Goal: Task Accomplishment & Management: Manage account settings

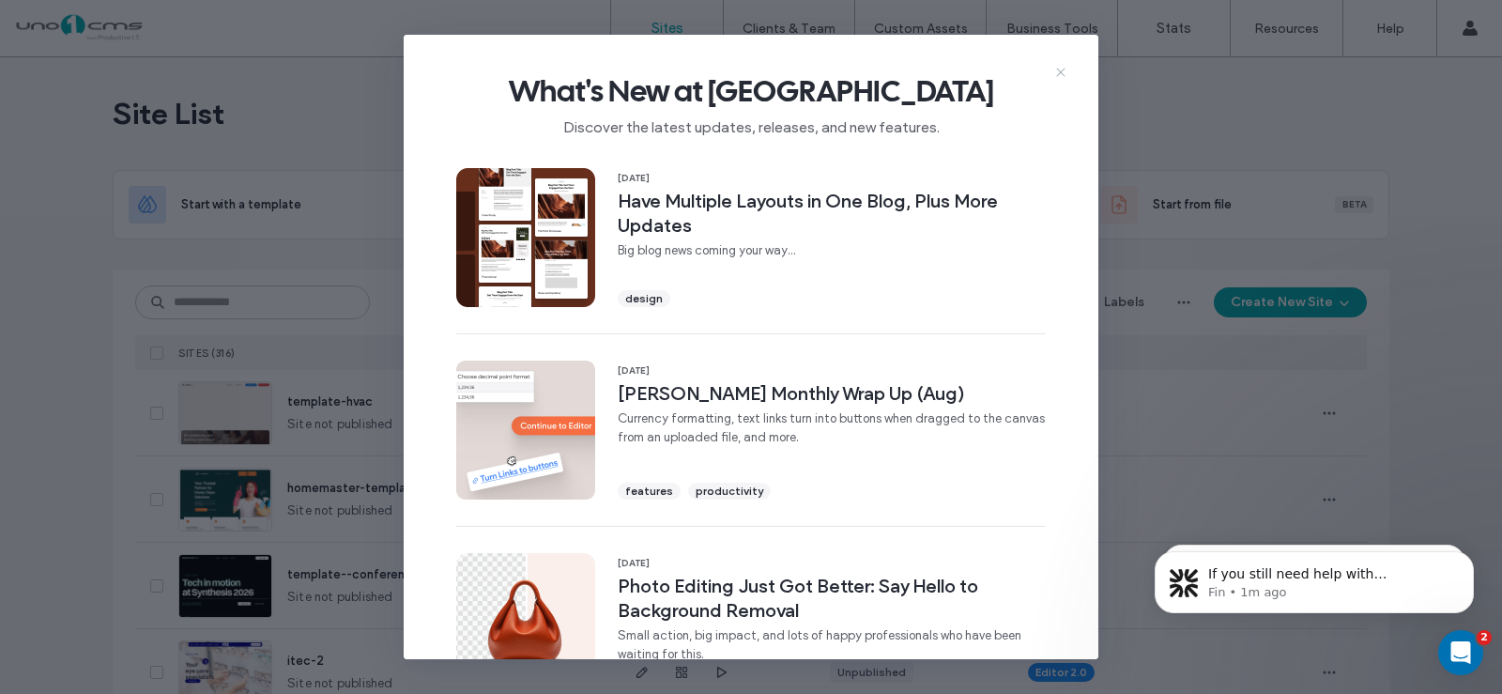
click at [1057, 71] on icon at bounding box center [1060, 72] width 15 height 15
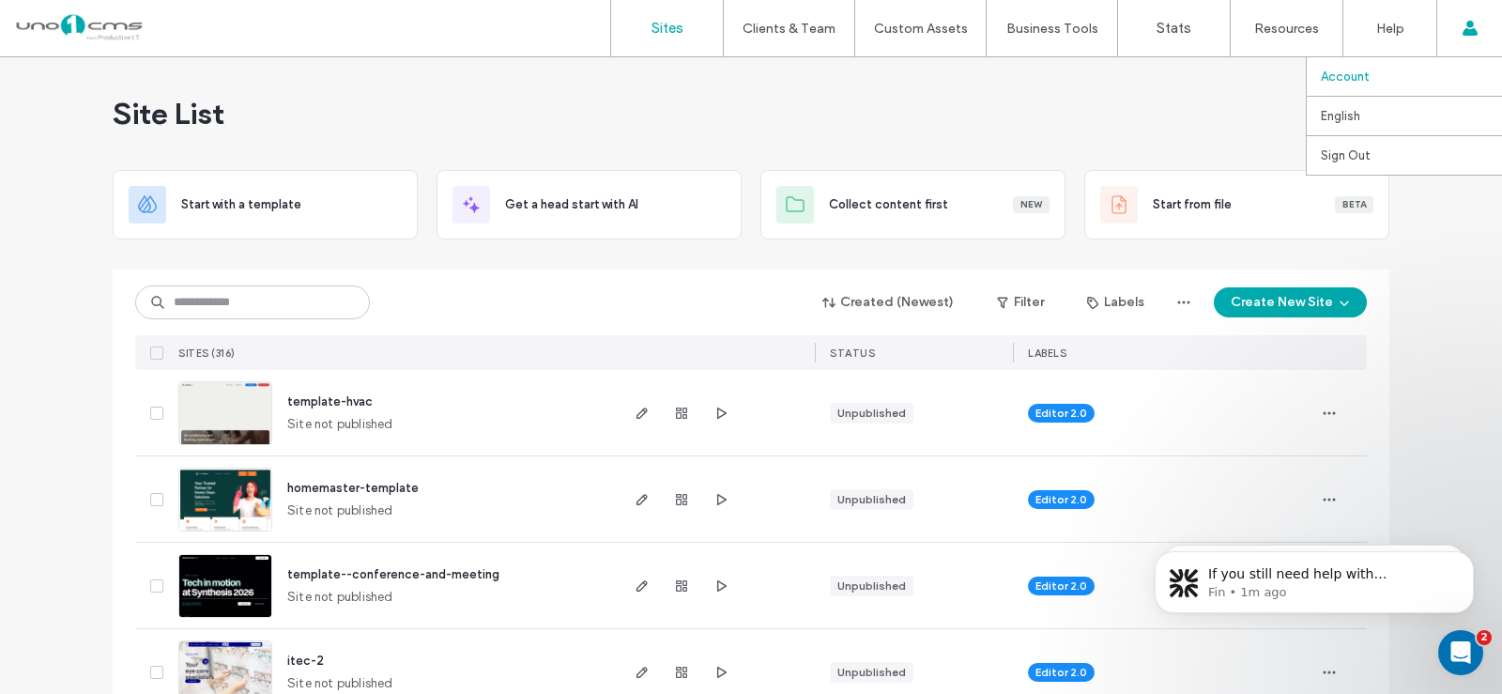
click at [1349, 84] on link "Account" at bounding box center [1411, 76] width 181 height 38
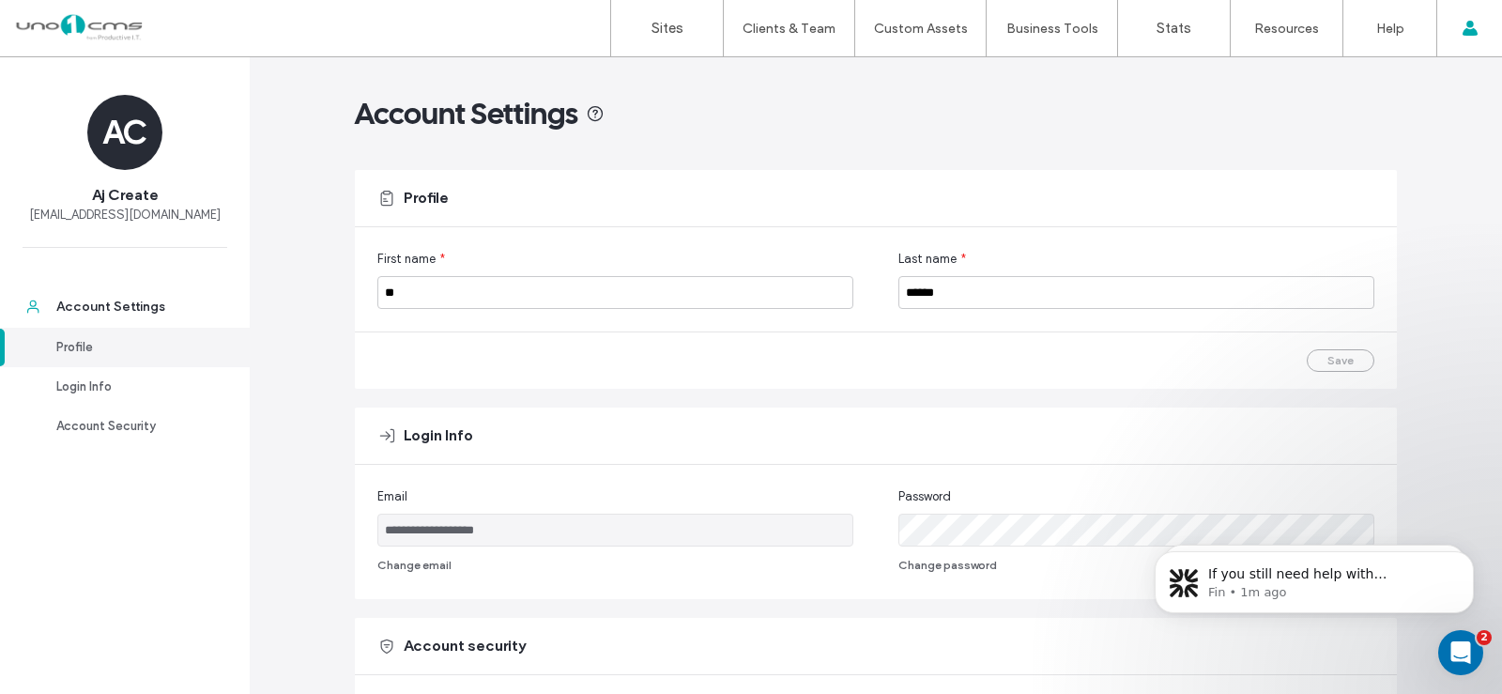
click at [826, 126] on div "Account Settings" at bounding box center [876, 114] width 1042 height 38
click at [660, 38] on link "Sites" at bounding box center [667, 28] width 112 height 56
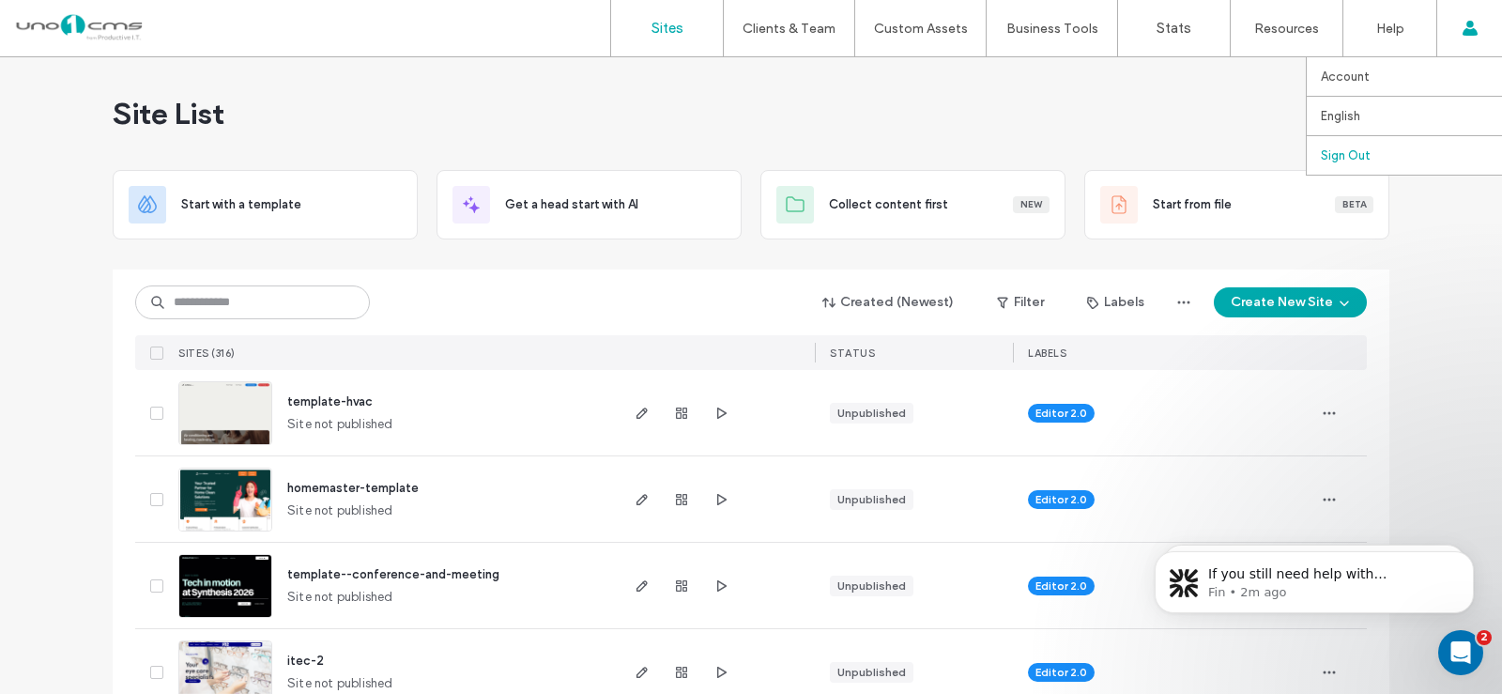
click at [1346, 159] on label "Sign Out" at bounding box center [1346, 155] width 50 height 14
